Goal: Task Accomplishment & Management: Use online tool/utility

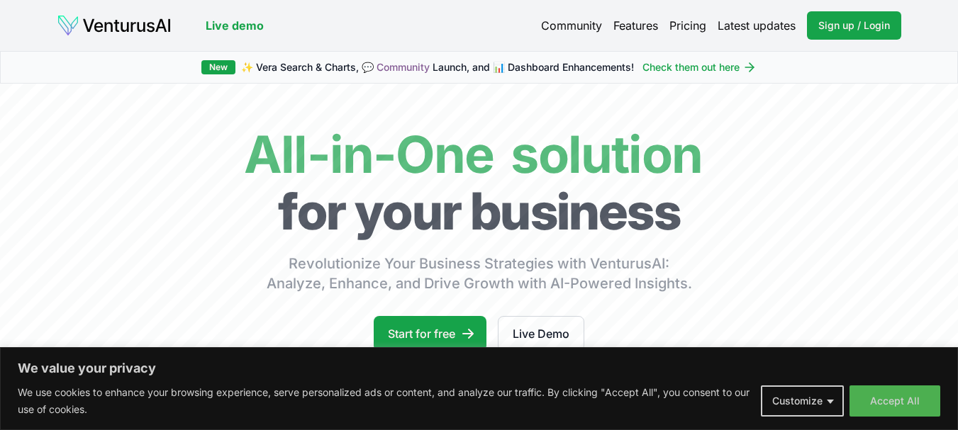
click at [905, 403] on button "Accept All" at bounding box center [895, 401] width 91 height 31
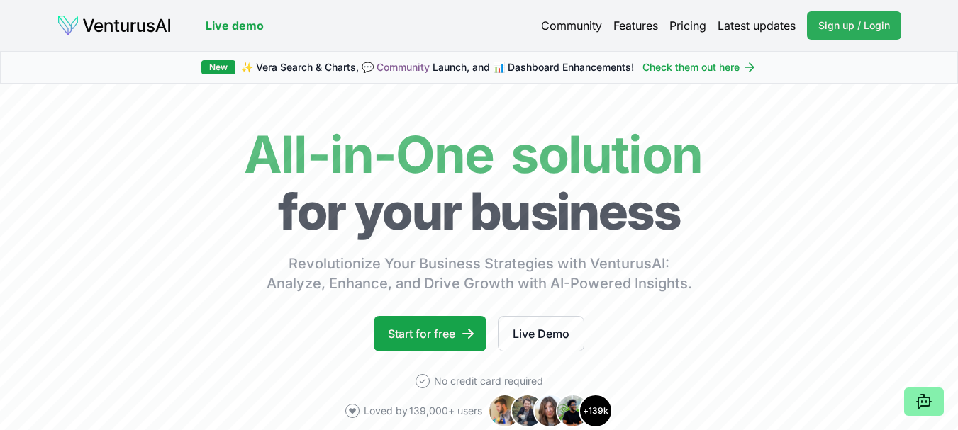
click at [855, 26] on span "Sign up / Login" at bounding box center [854, 25] width 72 height 14
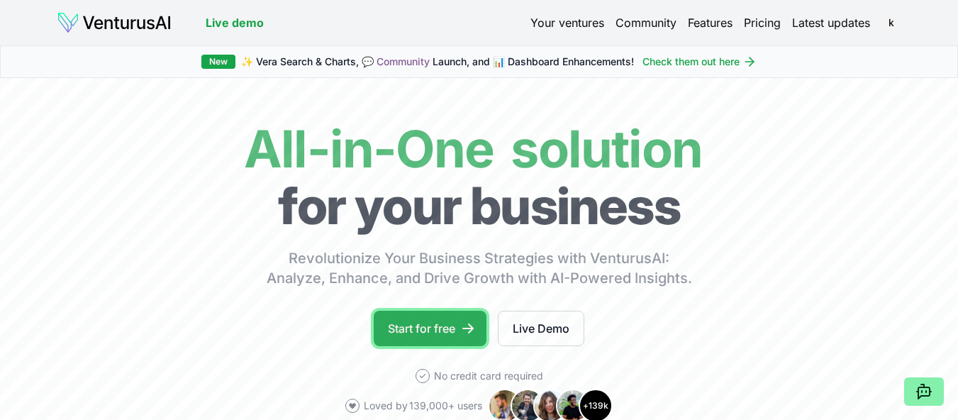
click at [433, 325] on link "Start for free" at bounding box center [430, 328] width 113 height 35
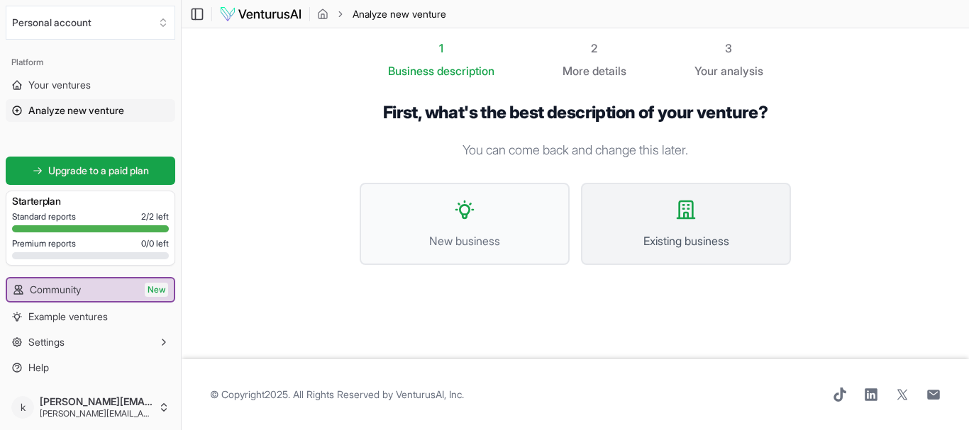
click at [694, 235] on span "Existing business" at bounding box center [685, 241] width 179 height 17
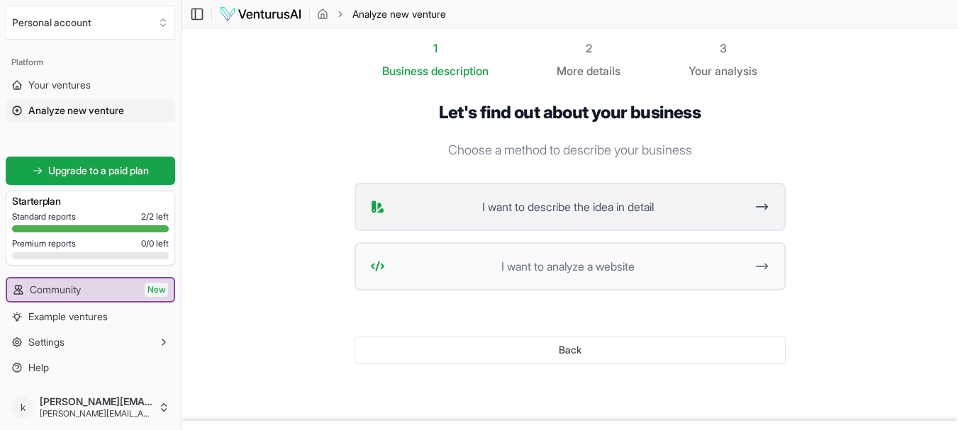
click at [689, 209] on span "I want to describe the idea in detail" at bounding box center [568, 207] width 355 height 17
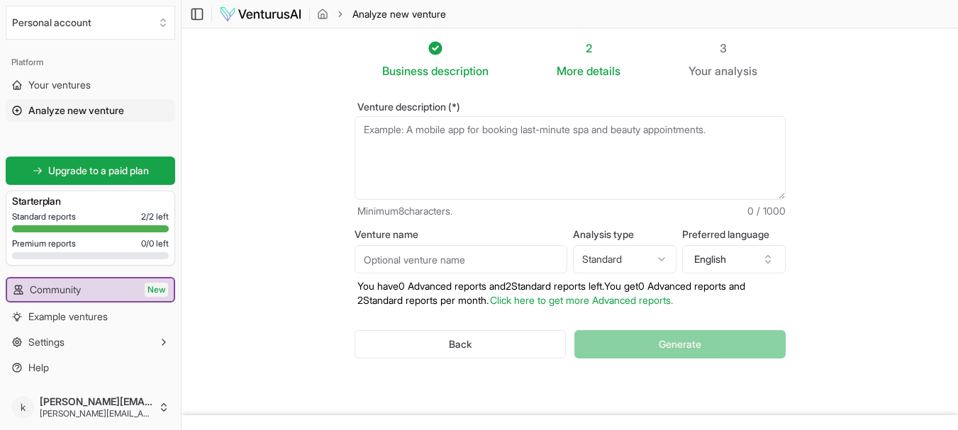
click at [667, 145] on textarea "Venture description (*)" at bounding box center [570, 158] width 431 height 84
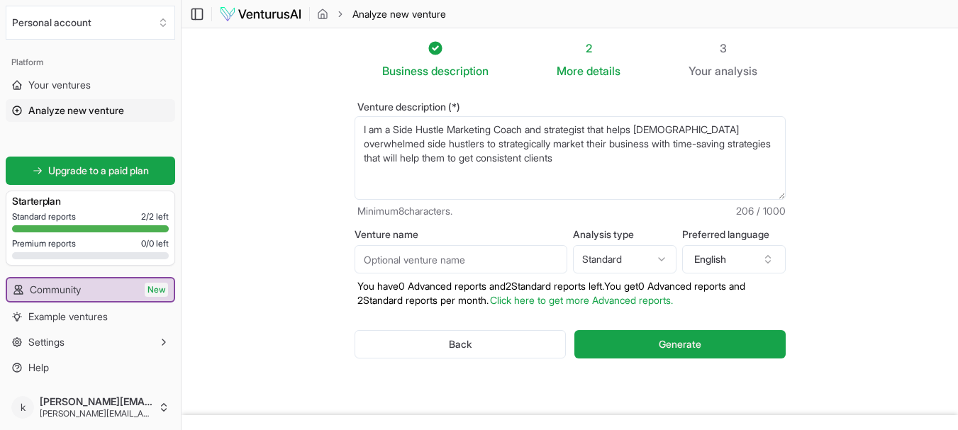
click at [559, 131] on textarea "I am a Side Hustle Marketing Coach and strategist that helps female overwhelmed…" at bounding box center [570, 158] width 431 height 84
click at [530, 158] on textarea "I am a Side Hustle Marketing Coach and strategist that helps female overwhelmed…" at bounding box center [570, 158] width 431 height 84
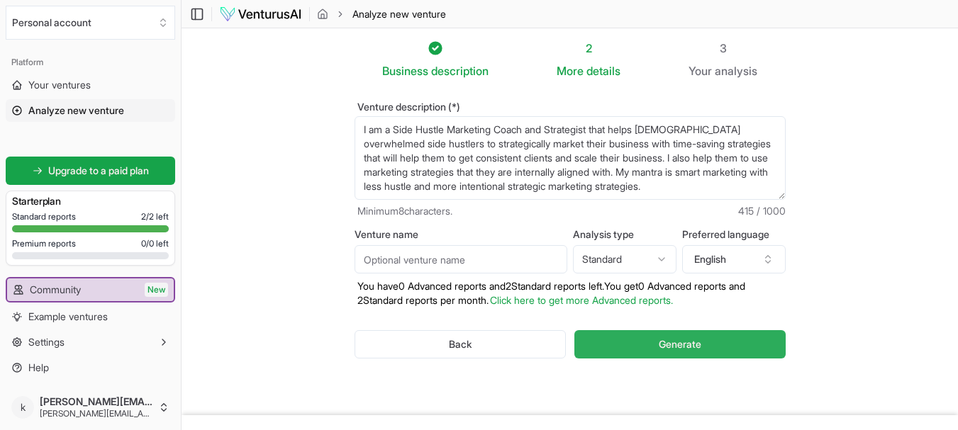
type textarea "I am a Side Hustle Marketing Coach and Strategist that helps female overwhelmed…"
click at [695, 345] on span "Generate" at bounding box center [680, 345] width 43 height 14
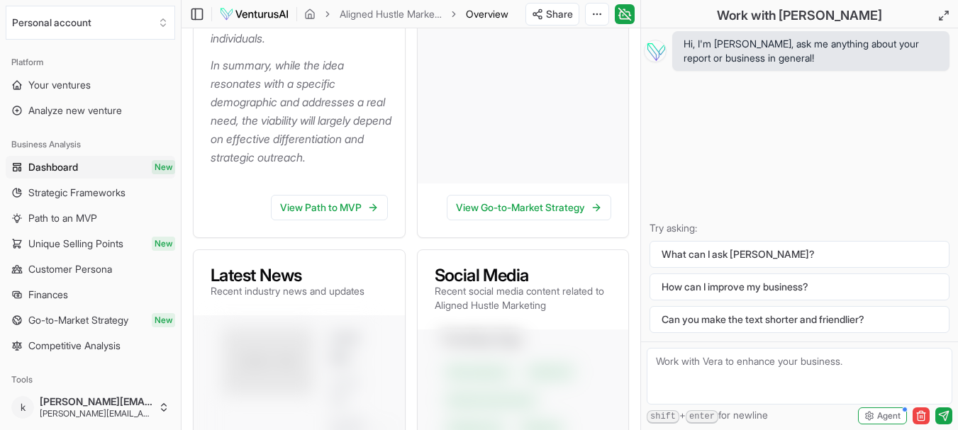
scroll to position [691, 0]
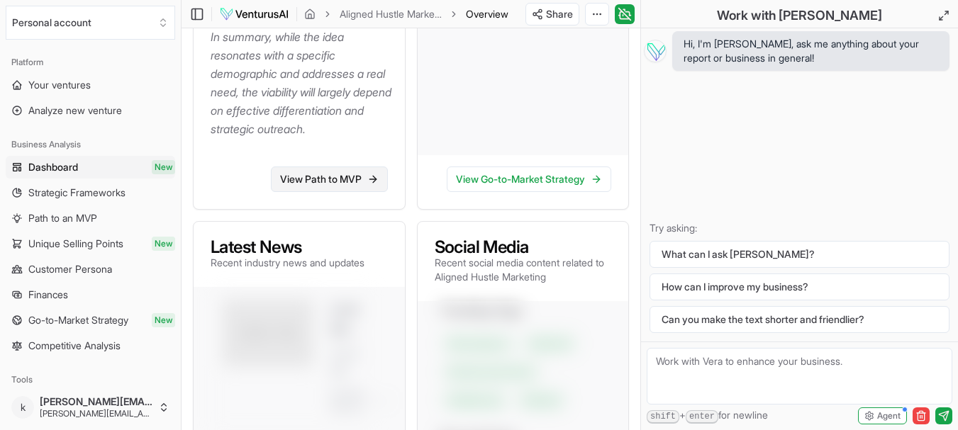
click at [334, 192] on link "View Path to MVP" at bounding box center [329, 180] width 117 height 26
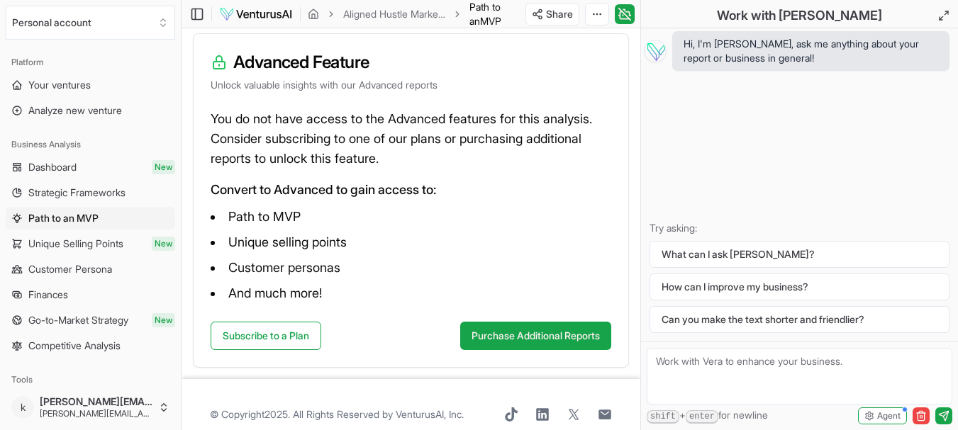
scroll to position [232, 0]
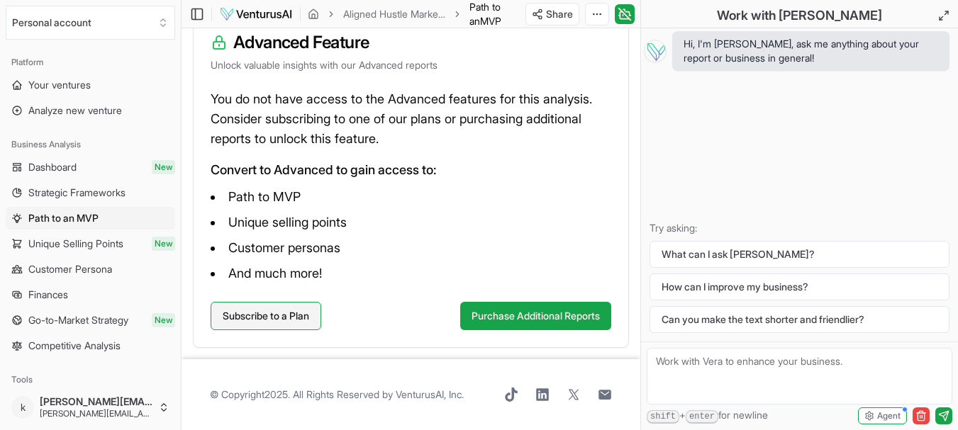
click at [251, 316] on link "Subscribe to a Plan" at bounding box center [266, 316] width 111 height 28
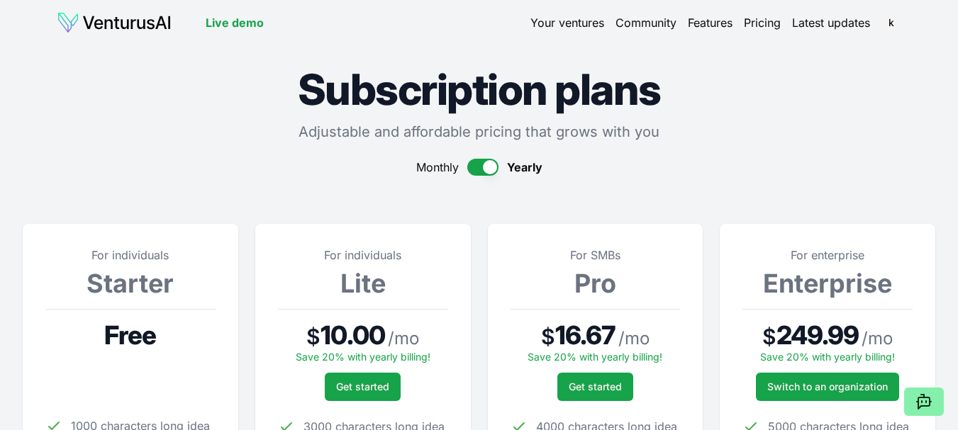
click at [474, 170] on button "button" at bounding box center [482, 167] width 31 height 17
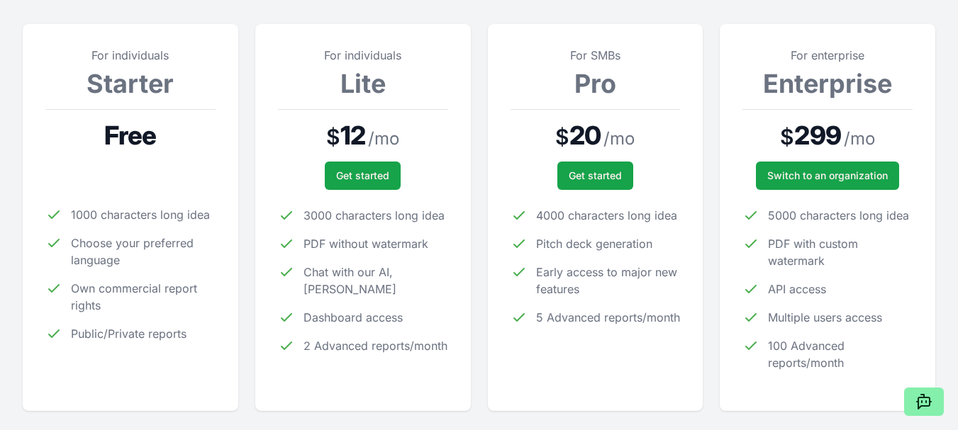
scroll to position [208, 0]
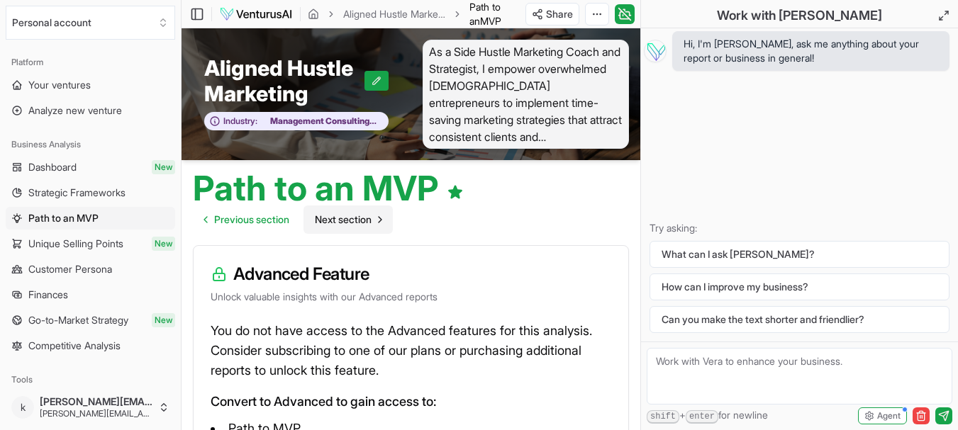
click at [371, 217] on span "Next section" at bounding box center [343, 220] width 57 height 14
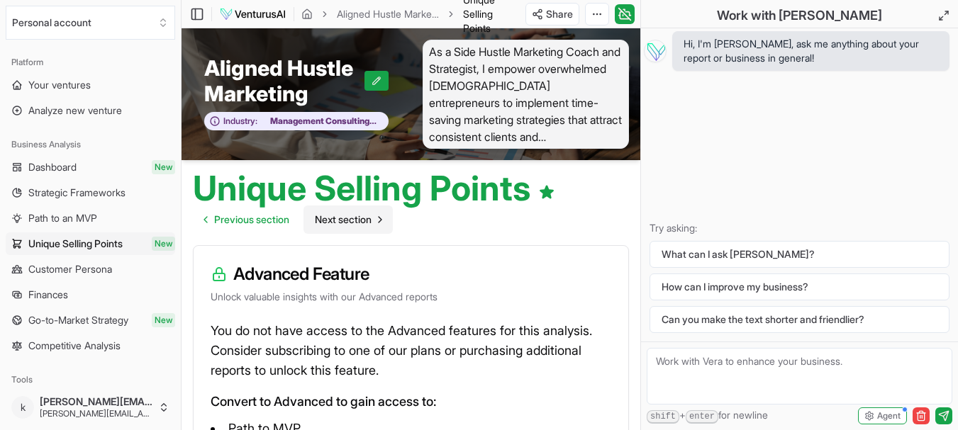
click at [355, 218] on span "Next section" at bounding box center [343, 220] width 57 height 14
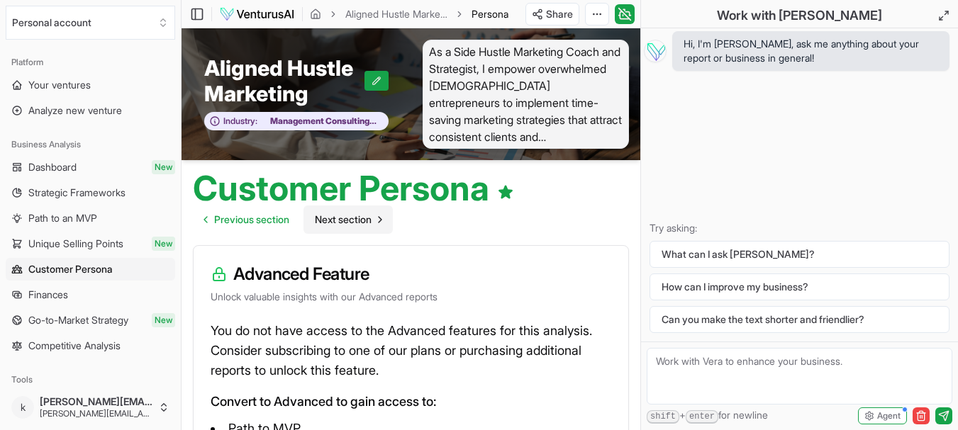
click at [355, 218] on span "Next section" at bounding box center [343, 220] width 57 height 14
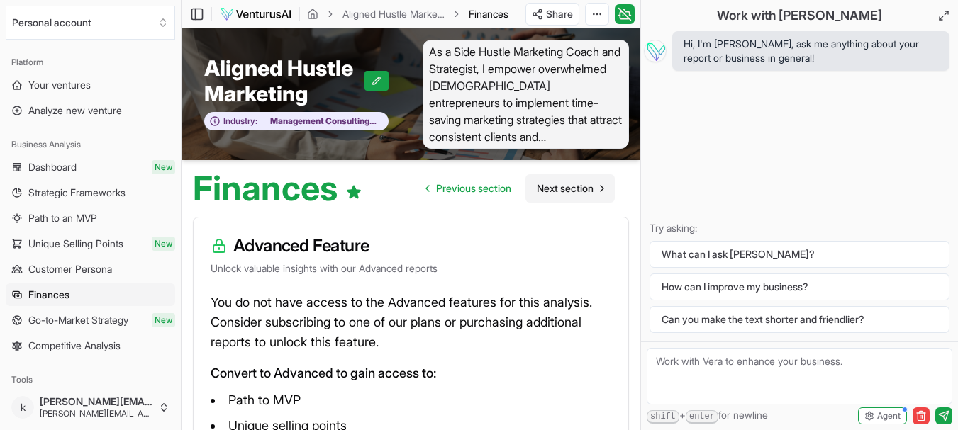
click at [578, 185] on span "Next section" at bounding box center [565, 189] width 57 height 14
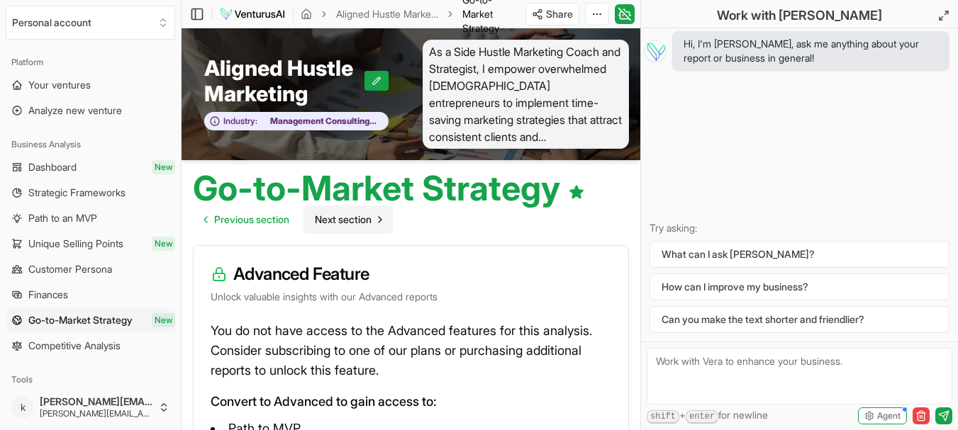
click at [369, 221] on span "Next section" at bounding box center [343, 220] width 57 height 14
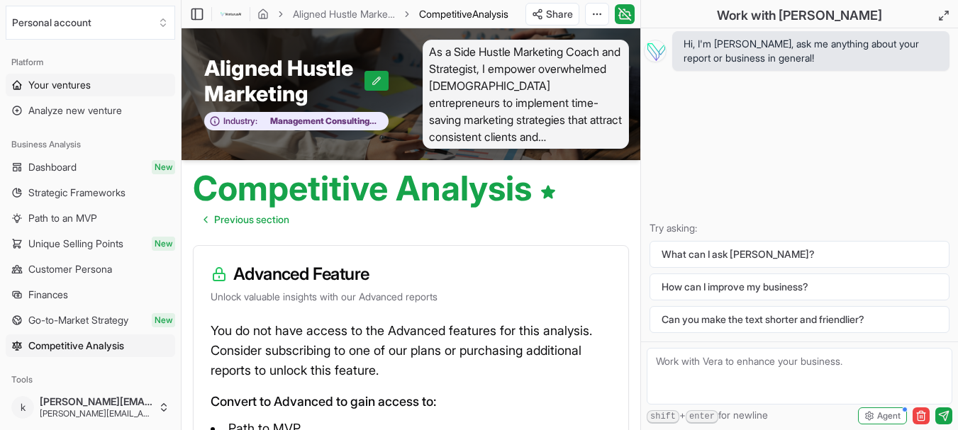
click at [74, 84] on span "Your ventures" at bounding box center [59, 85] width 62 height 14
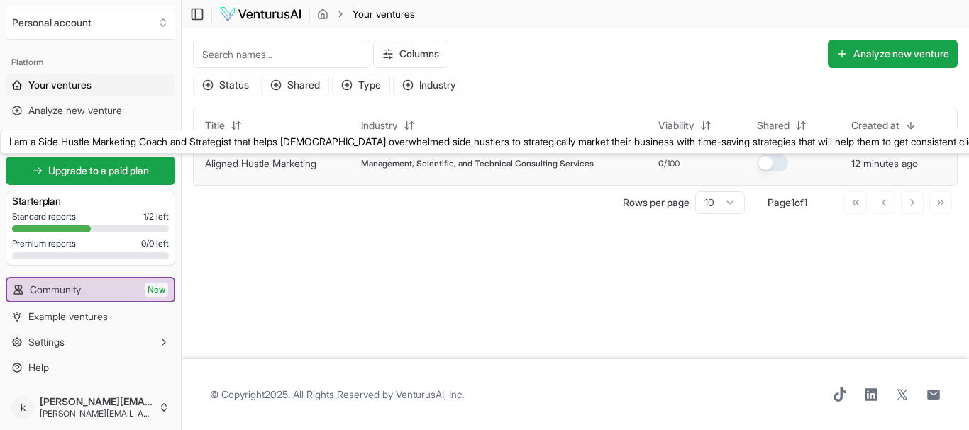
click at [267, 162] on link "Aligned Hustle Marketing" at bounding box center [260, 163] width 111 height 12
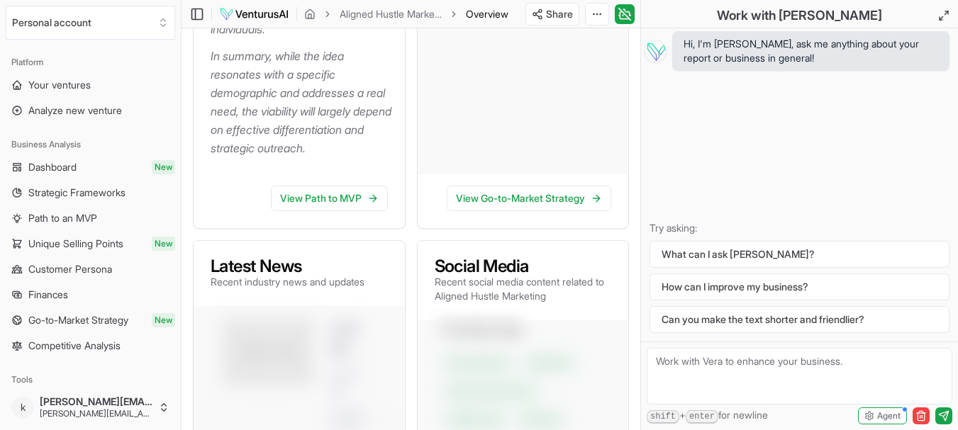
scroll to position [766, 0]
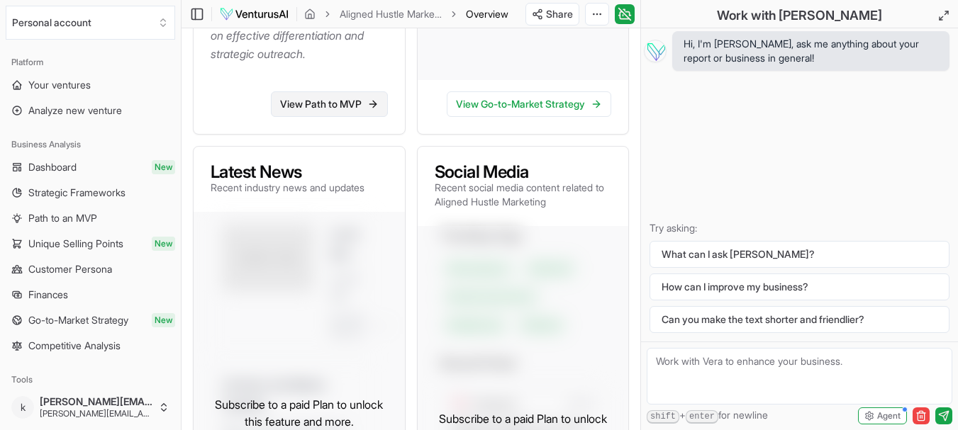
click at [345, 117] on link "View Path to MVP" at bounding box center [329, 104] width 117 height 26
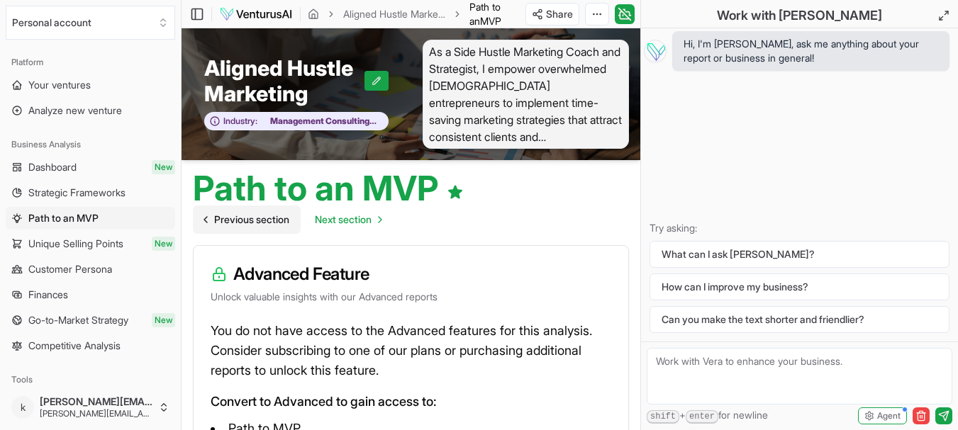
click at [245, 221] on span "Previous section" at bounding box center [251, 220] width 75 height 14
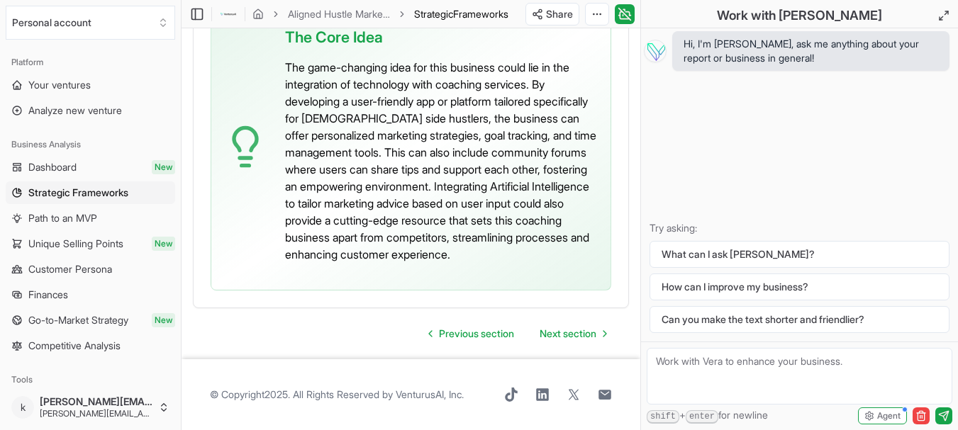
scroll to position [4625, 0]
click at [586, 335] on span "Next section" at bounding box center [568, 334] width 57 height 14
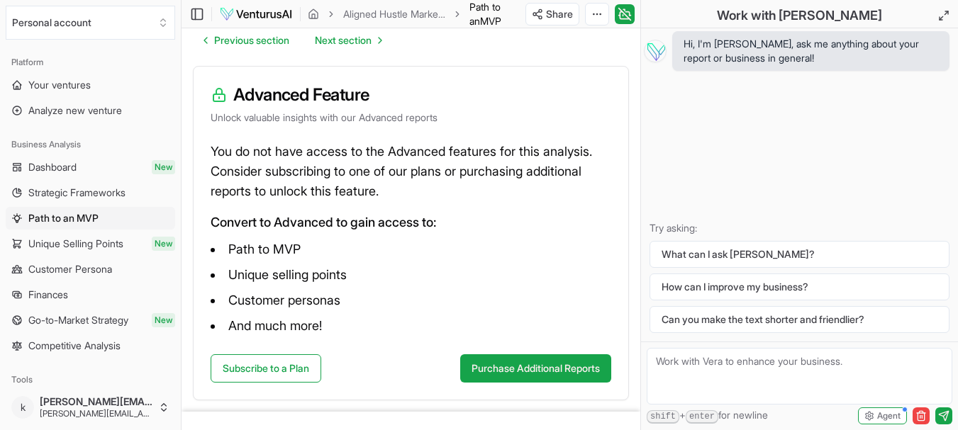
scroll to position [232, 0]
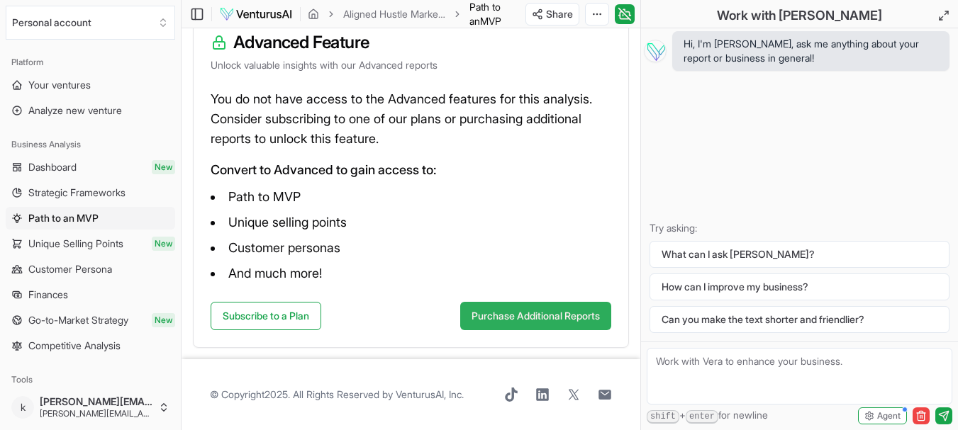
click at [577, 316] on button "Purchase Additional Reports" at bounding box center [535, 316] width 151 height 28
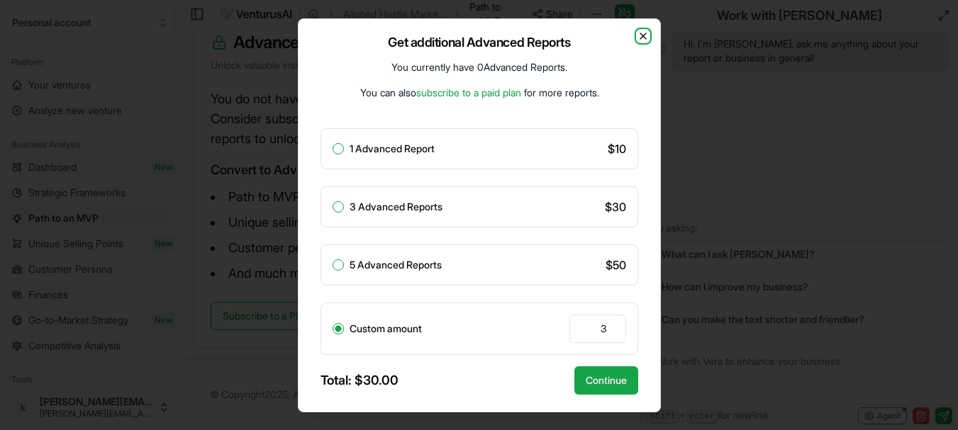
click at [644, 36] on icon "button" at bounding box center [643, 35] width 11 height 11
